Goal: Register for event/course

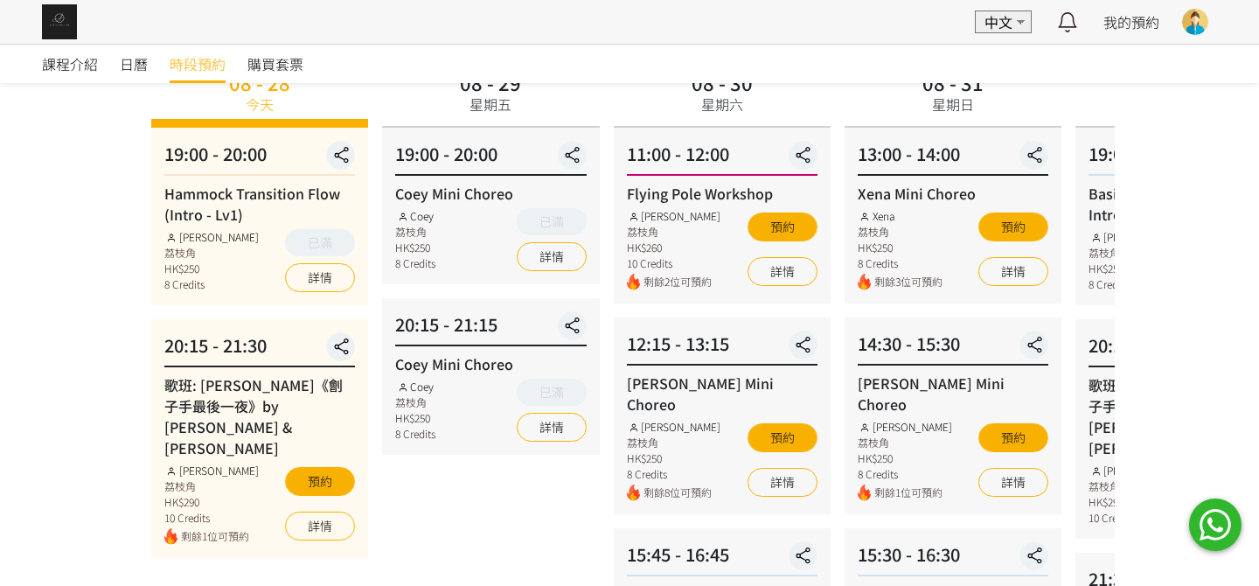
scroll to position [175, 0]
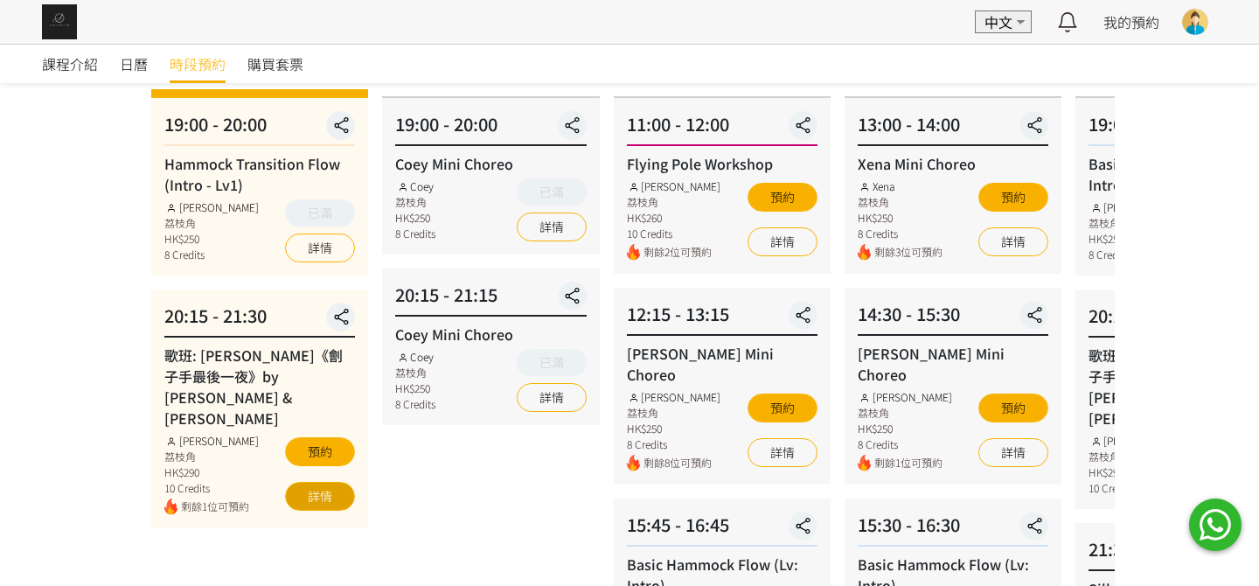
click at [313, 482] on link "詳情" at bounding box center [320, 496] width 70 height 29
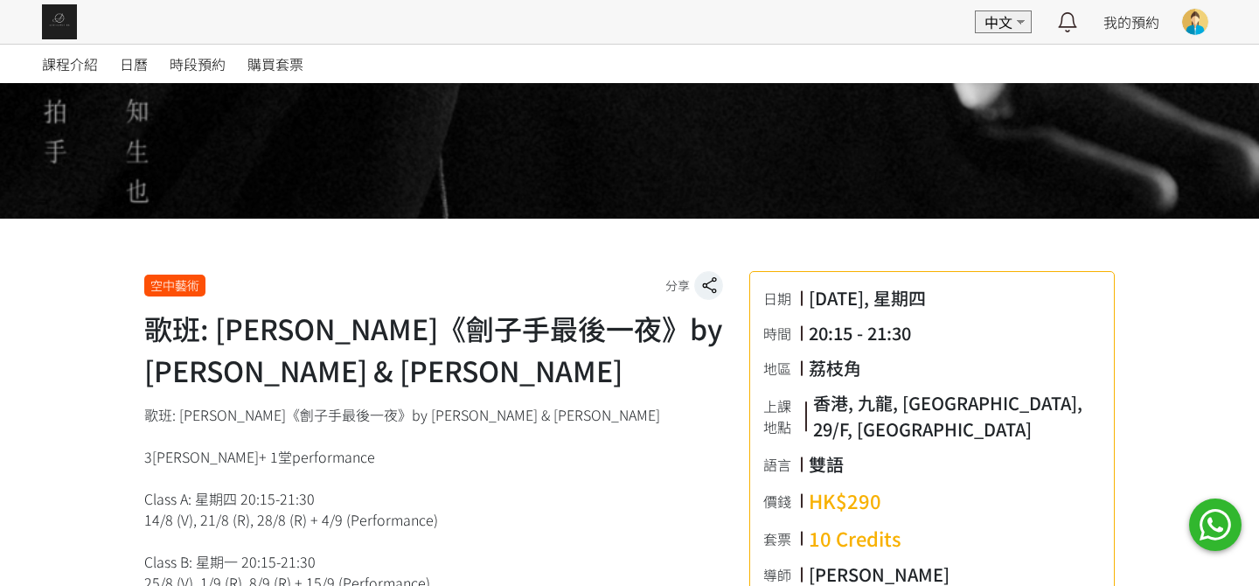
scroll to position [350, 0]
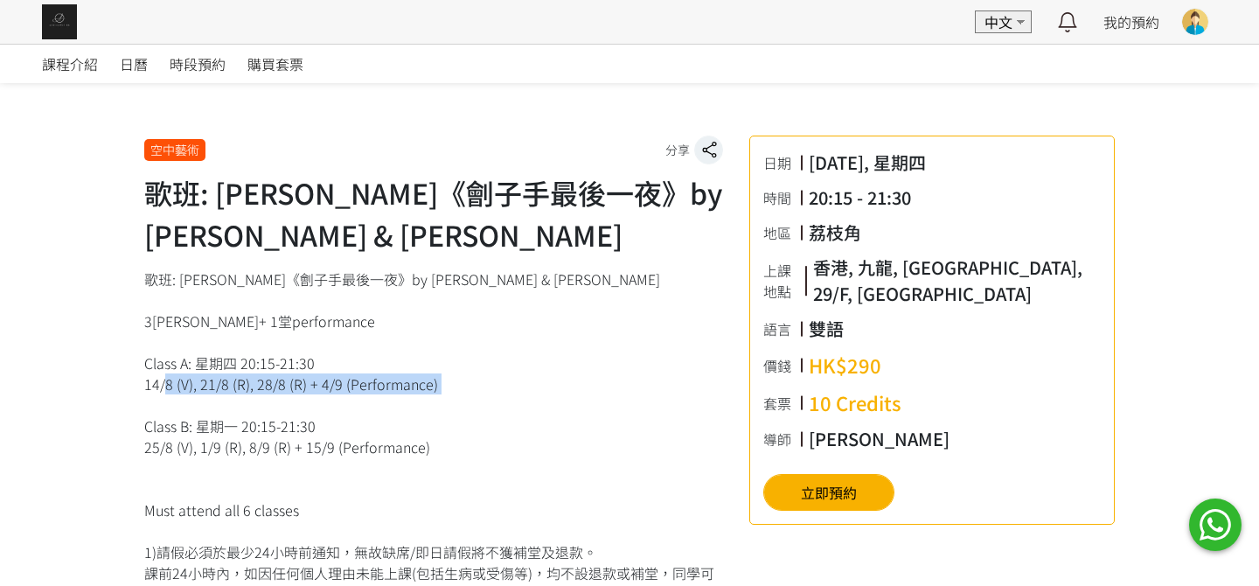
drag, startPoint x: 156, startPoint y: 387, endPoint x: 209, endPoint y: 400, distance: 54.7
click at [209, 400] on div "歌班: [PERSON_NAME]《劊子手最後一夜》by [PERSON_NAME] & [PERSON_NAME] 3[PERSON_NAME]+ 1堂pe…" at bounding box center [433, 489] width 579 height 441
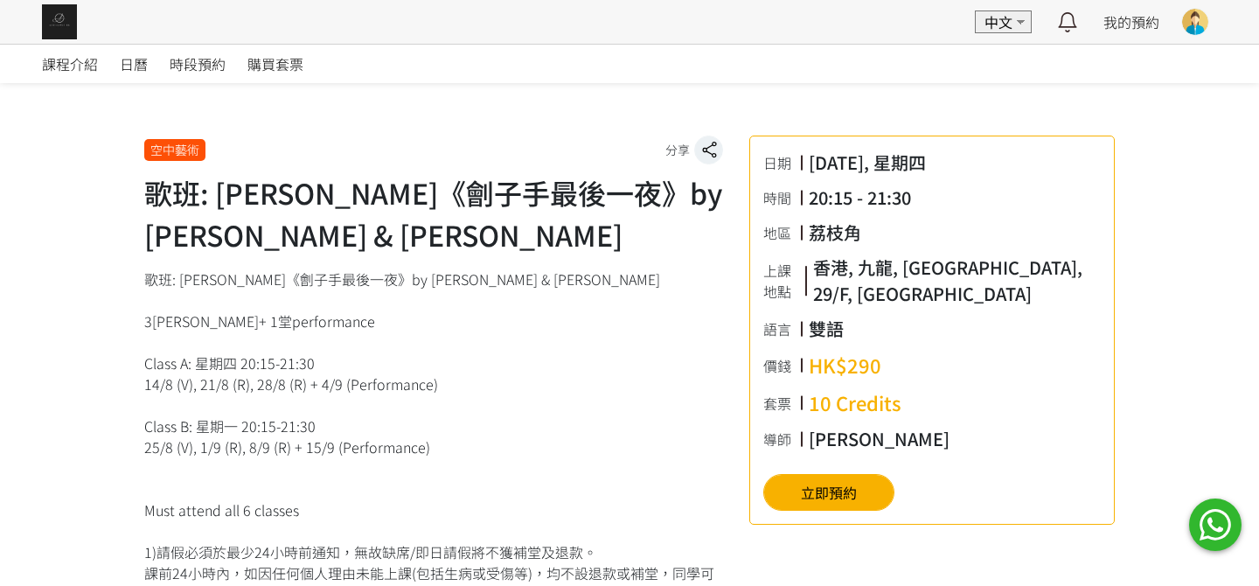
drag, startPoint x: 255, startPoint y: 435, endPoint x: 261, endPoint y: 403, distance: 31.9
click at [252, 432] on div "歌班: [PERSON_NAME]《劊子手最後一夜》by [PERSON_NAME] & [PERSON_NAME] 3[PERSON_NAME]+ 1堂pe…" at bounding box center [433, 489] width 579 height 441
drag, startPoint x: 265, startPoint y: 384, endPoint x: 234, endPoint y: 376, distance: 32.5
click at [234, 376] on div "歌班: [PERSON_NAME]《劊子手最後一夜》by [PERSON_NAME] & [PERSON_NAME] 3[PERSON_NAME]+ 1堂pe…" at bounding box center [433, 489] width 579 height 441
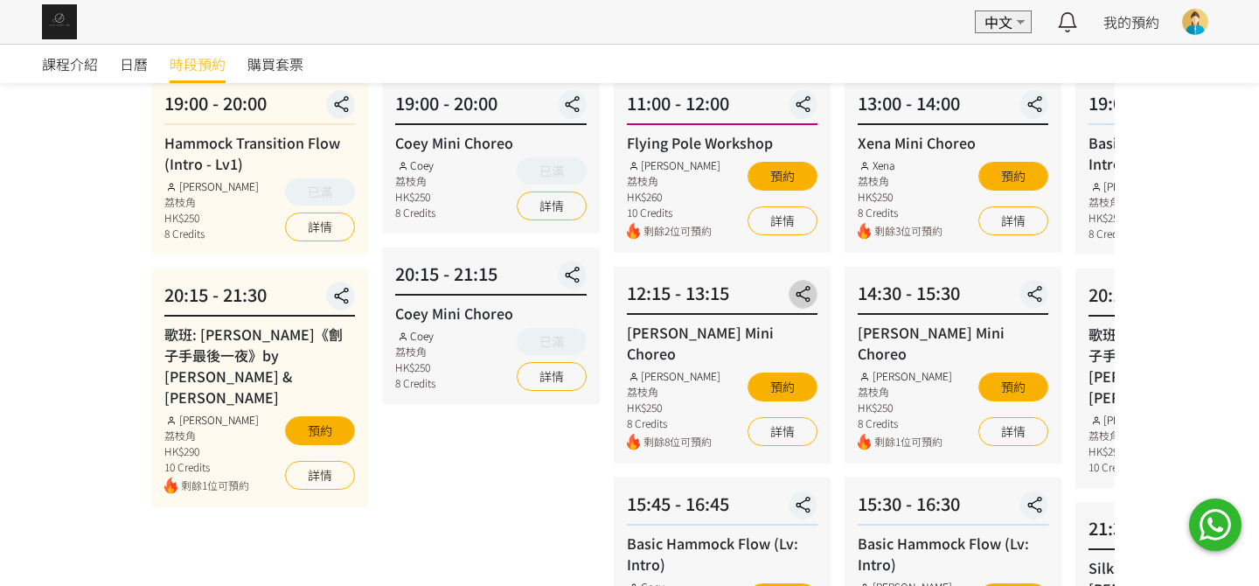
scroll to position [262, 0]
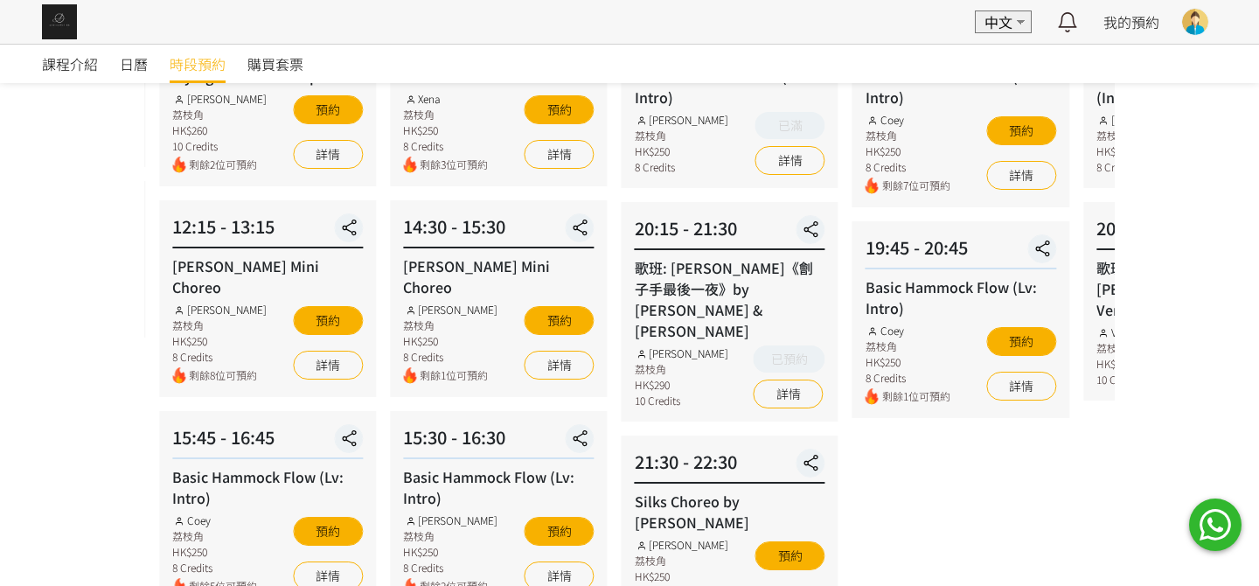
click at [482, 424] on div "15:30 - 16:30" at bounding box center [498, 441] width 191 height 35
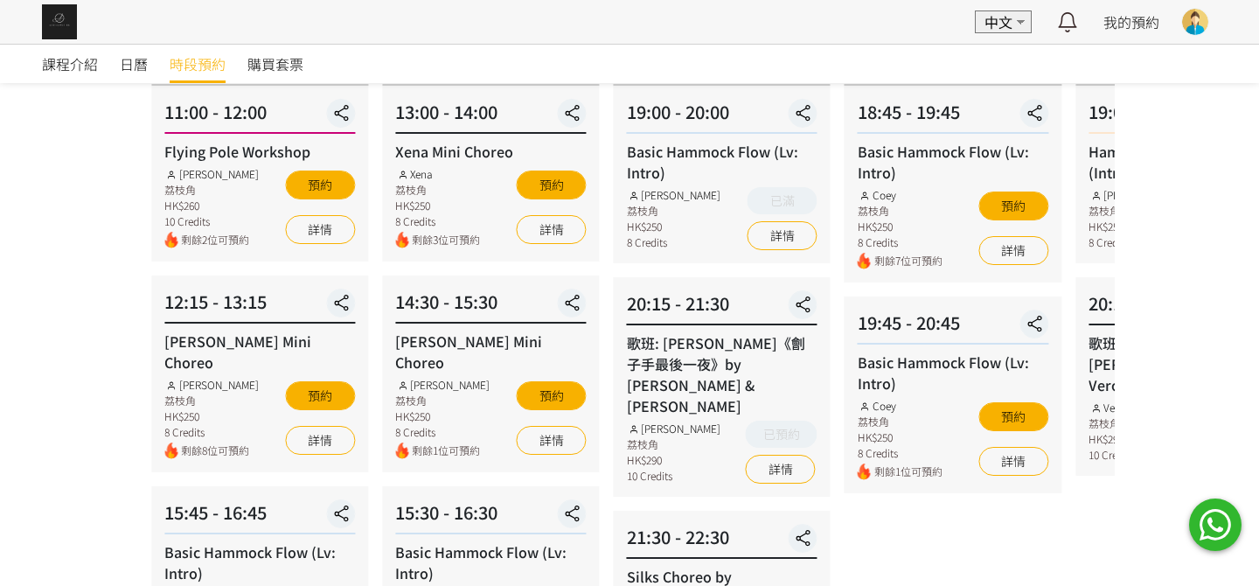
scroll to position [87, 0]
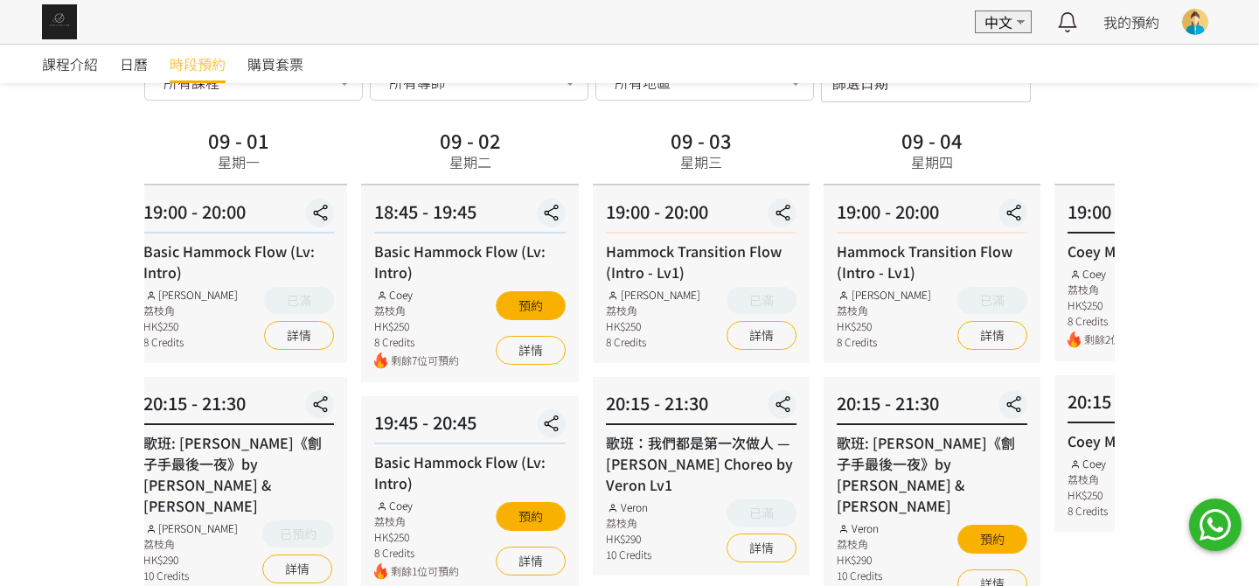
click at [265, 471] on div "20:15 - 21:30 歌班: 麥浚龍《劊子手最後一夜》by Rachel & Veron Rachel Ng 荔枝角 HK$290 10 Credits…" at bounding box center [238, 487] width 217 height 220
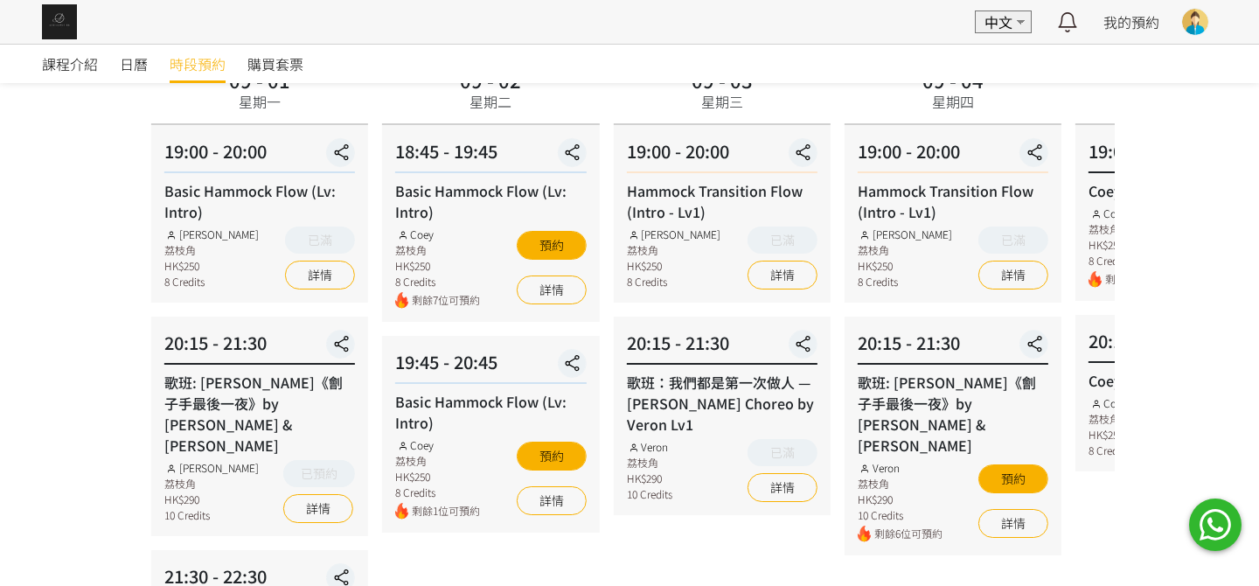
scroll to position [175, 0]
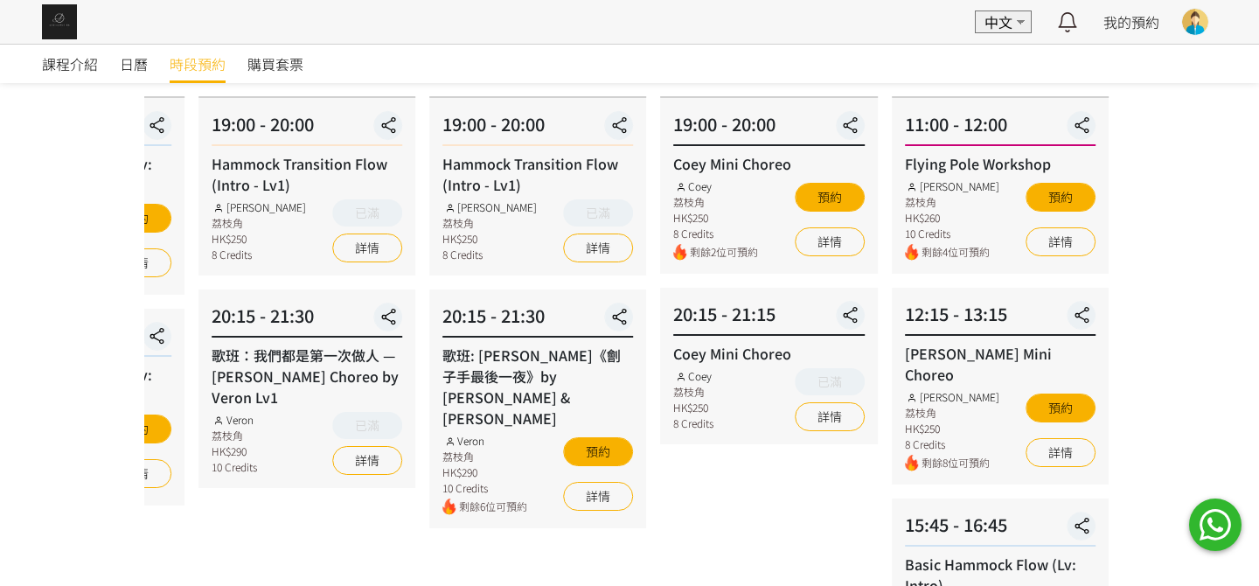
click at [460, 409] on div "歌班: 麥浚龍《劊子手最後一夜》by Rachel & Veron Veron 荔枝角 HK$290 10 Credits 剩餘6位可預約 預約 詳情" at bounding box center [538, 430] width 191 height 171
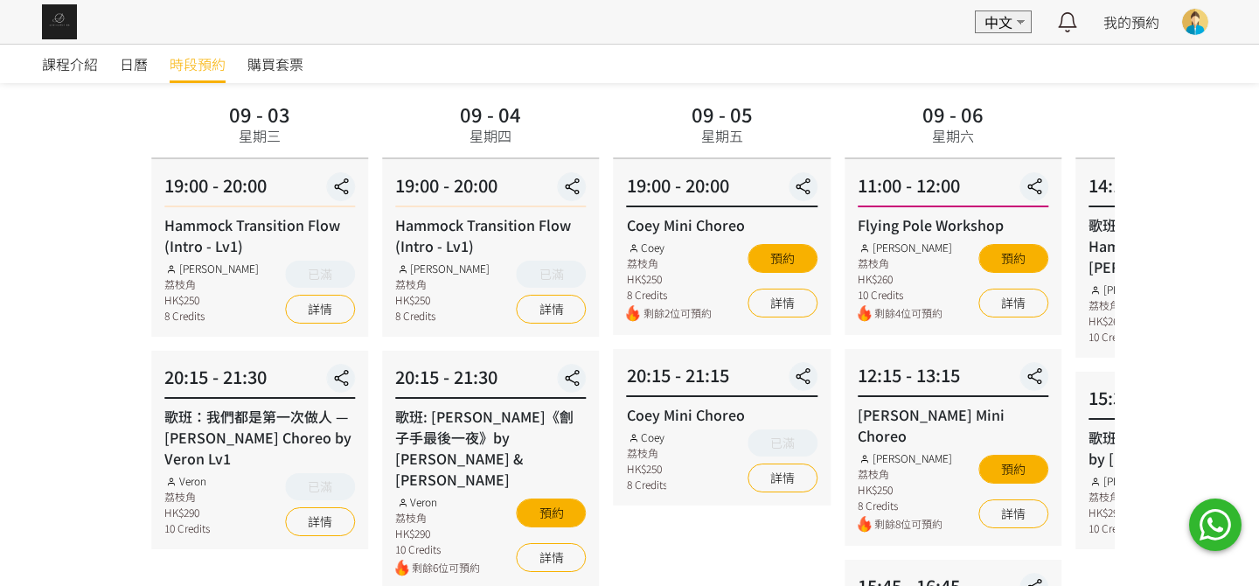
scroll to position [87, 0]
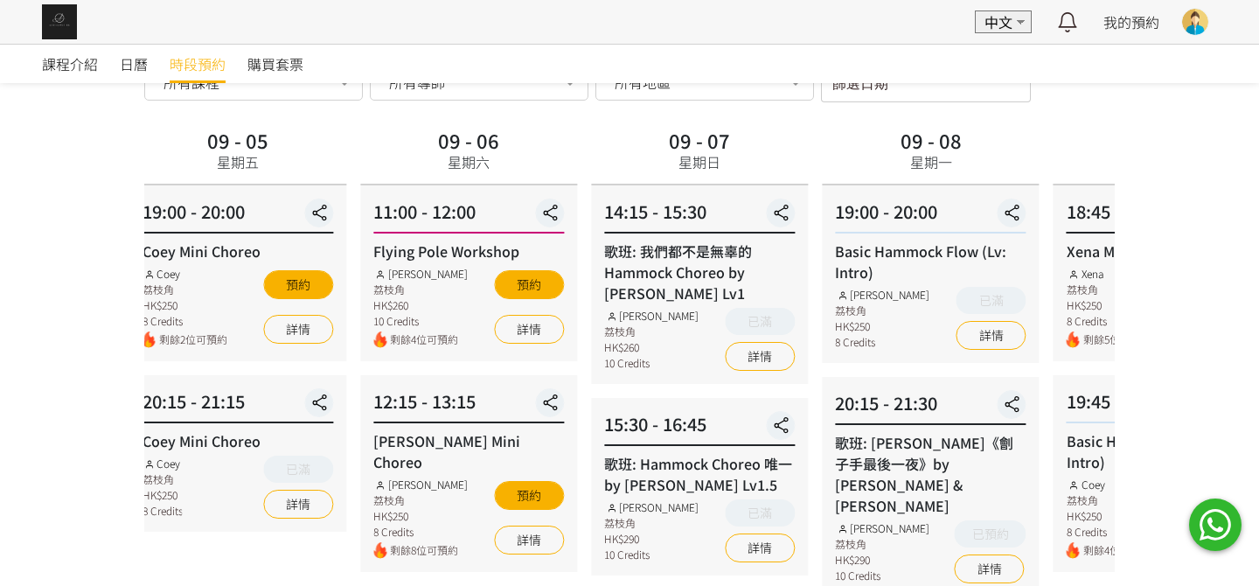
click at [478, 365] on div "09 - 06 星期六 11:00 - 12:00 Flying Pole Workshop Tracy 荔枝角 HK$260 10 Credits 剩餘4位…" at bounding box center [468, 558] width 231 height 870
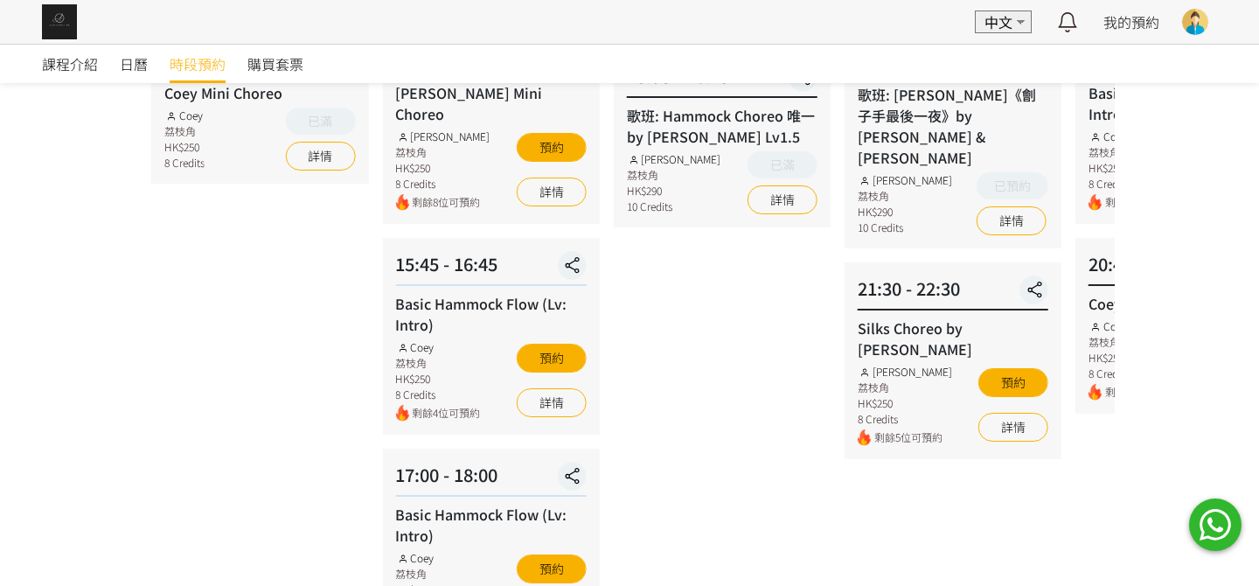
scroll to position [525, 0]
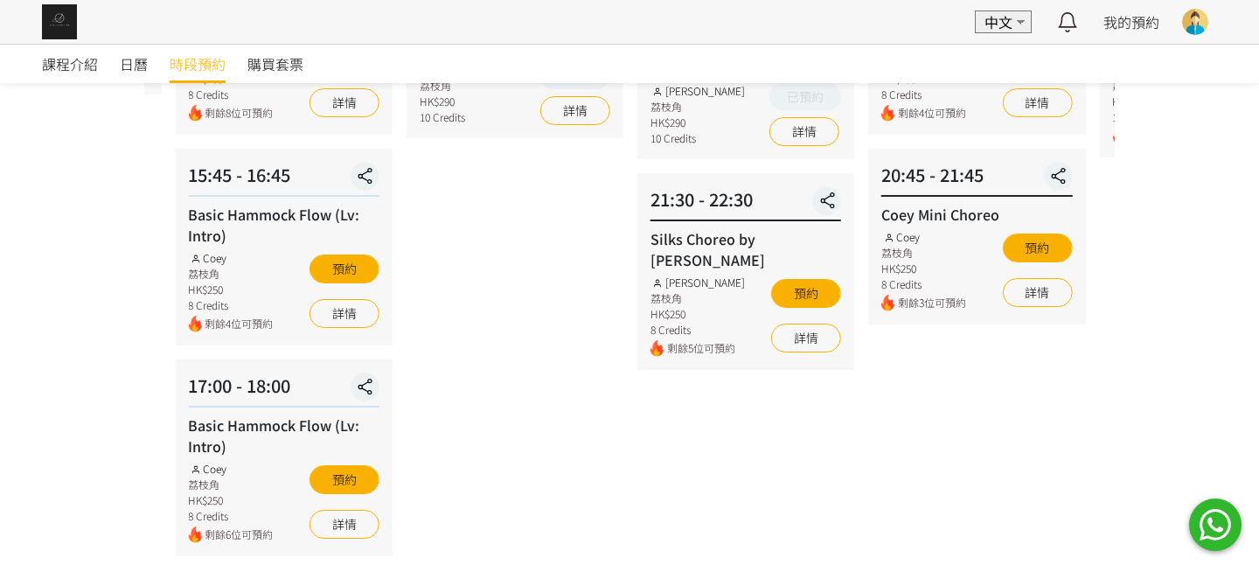
click at [476, 376] on div "09 - 07 星期日 14:15 - 15:30 歌班: 我們都不是無辜的 Hammock Choreo by Rachel Lv1 Rachel Ng 荔…" at bounding box center [515, 121] width 231 height 870
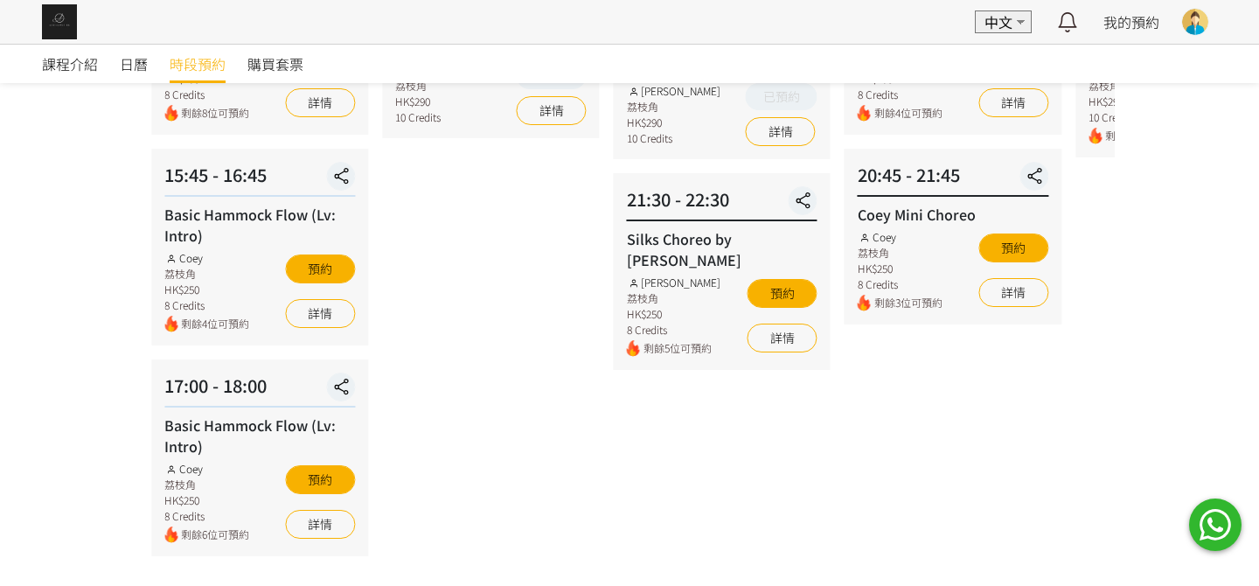
scroll to position [262, 0]
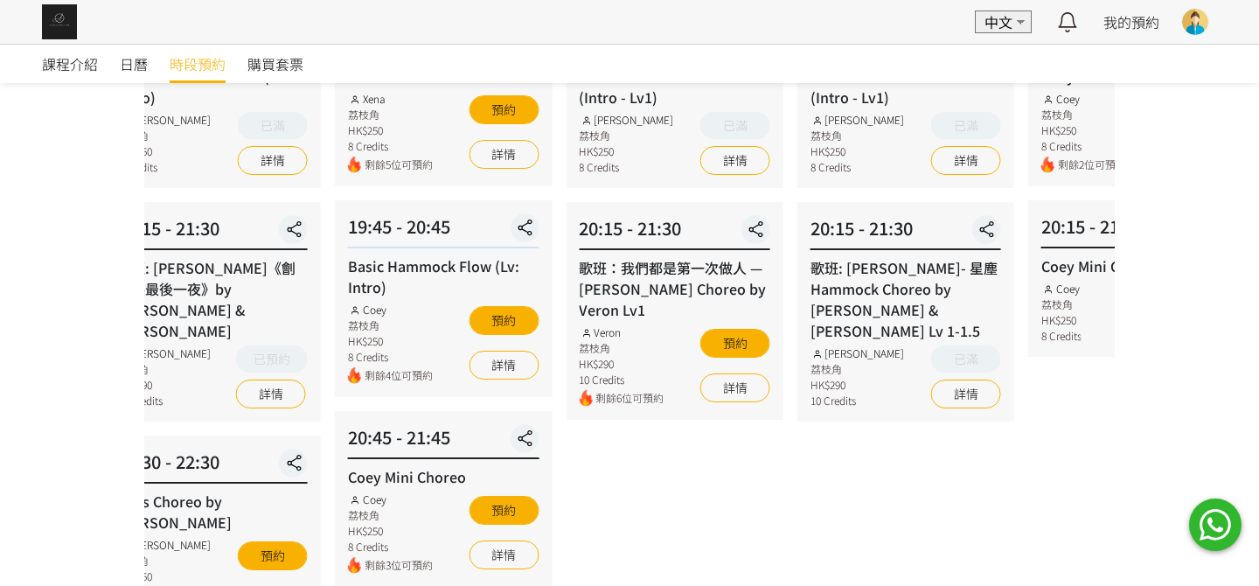
click at [392, 442] on div "20:45 - 21:45" at bounding box center [443, 441] width 191 height 35
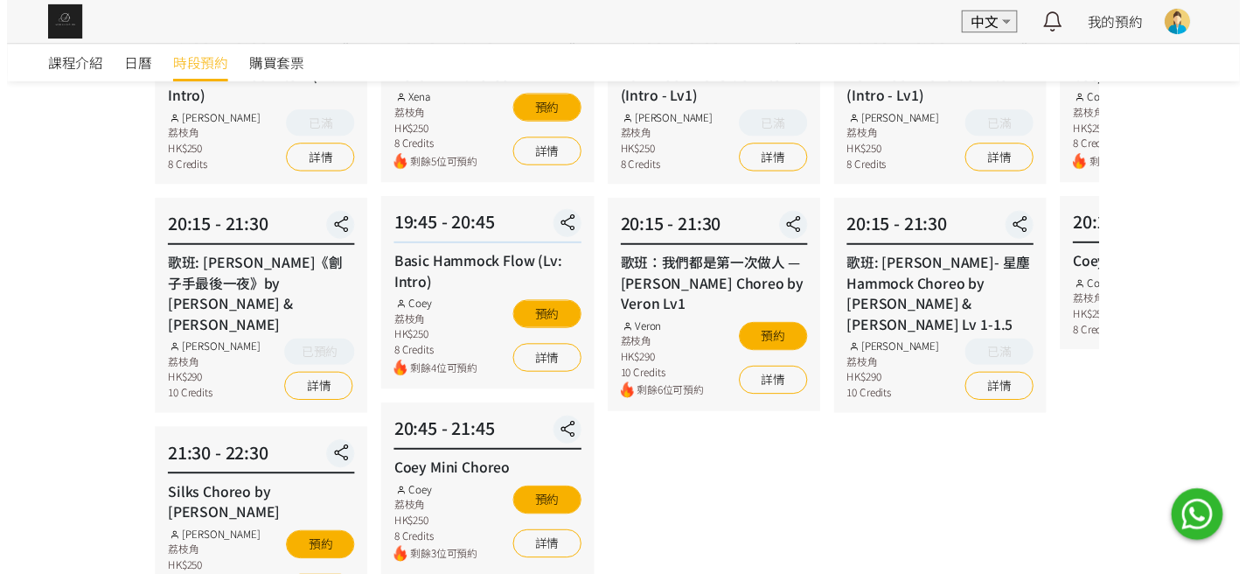
scroll to position [175, 0]
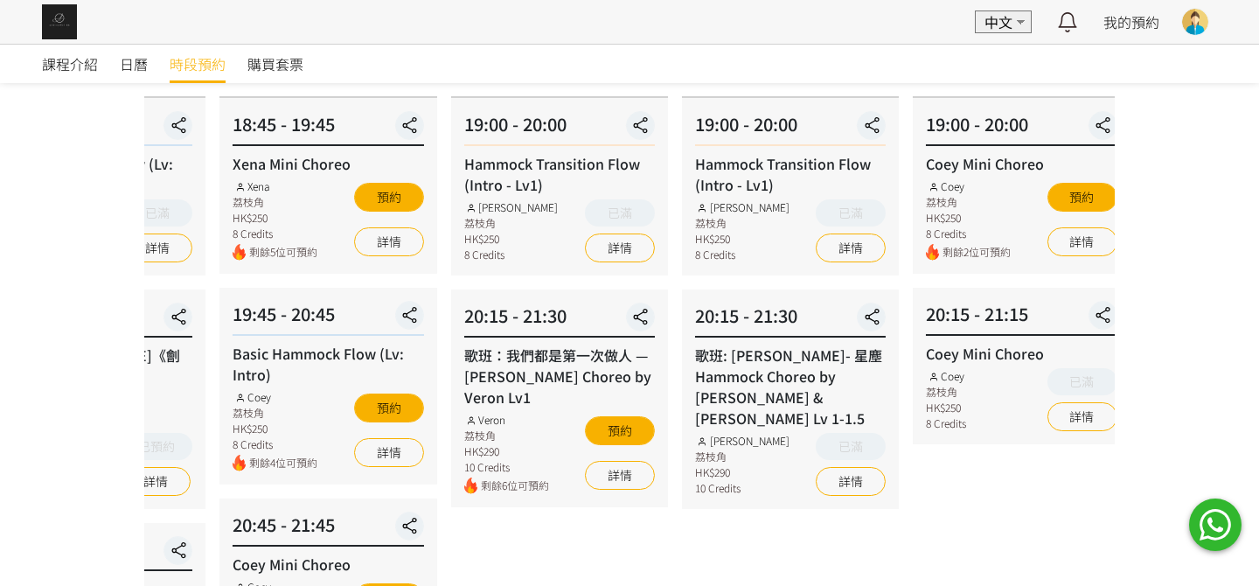
click at [682, 384] on div "20:15 - 21:30 歌班: 周國賢 - 星塵 Hammock Choreo by Rachel & Veron Lv 1-1.5 Rachel Ng …" at bounding box center [790, 399] width 217 height 220
